Goal: Find specific page/section: Find specific page/section

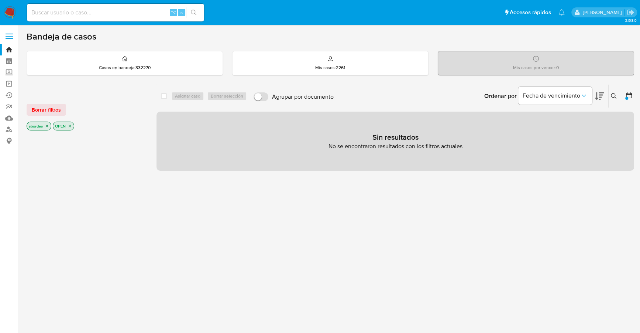
click at [36, 112] on span "Borrar filtros" at bounding box center [46, 109] width 29 height 10
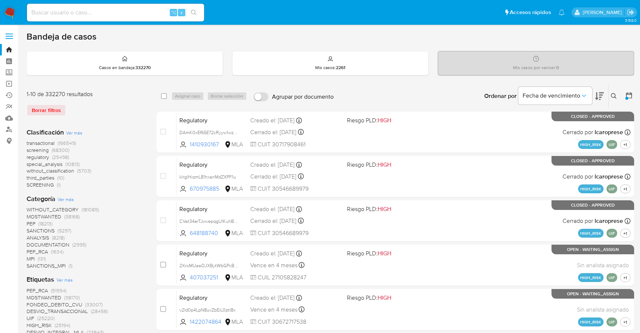
click at [10, 11] on img at bounding box center [10, 12] width 13 height 13
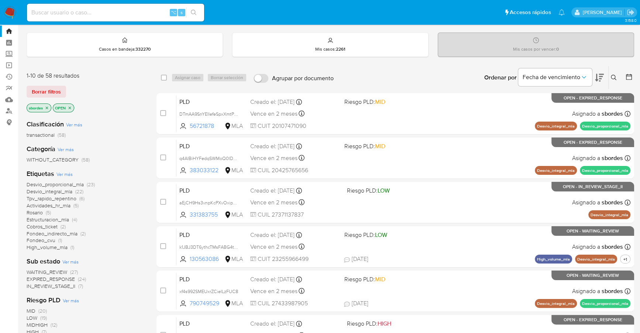
scroll to position [19, 0]
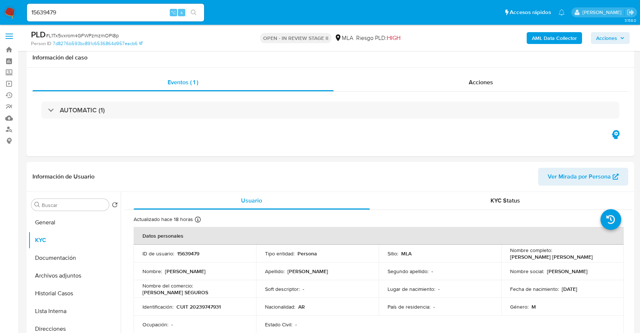
select select "10"
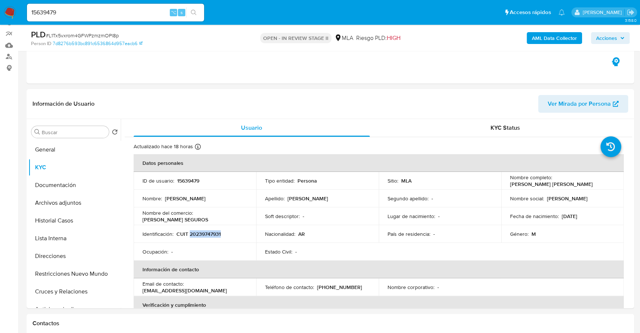
scroll to position [396, 0]
